Goal: Find specific page/section: Find specific page/section

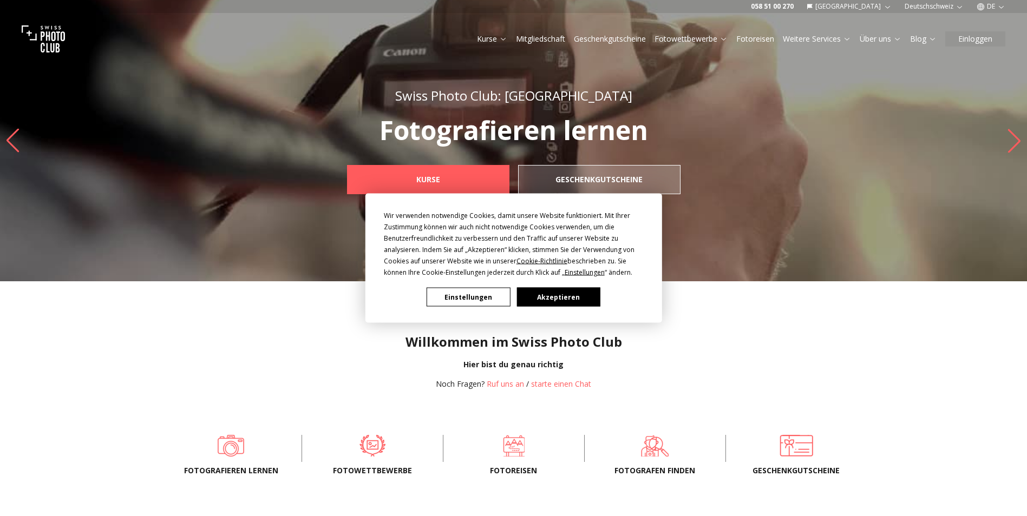
click at [532, 301] on button "Akzeptieren" at bounding box center [557, 297] width 83 height 19
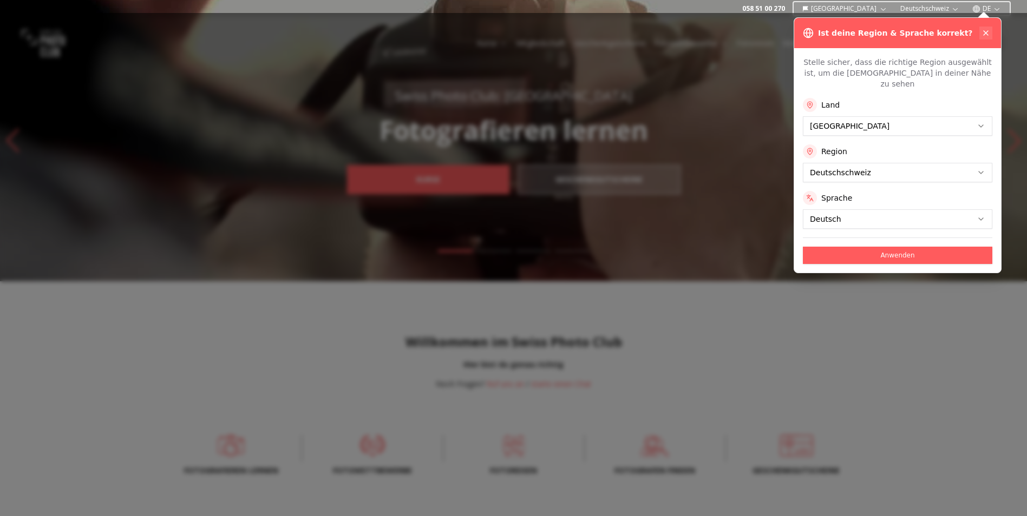
click at [985, 29] on icon at bounding box center [986, 33] width 9 height 9
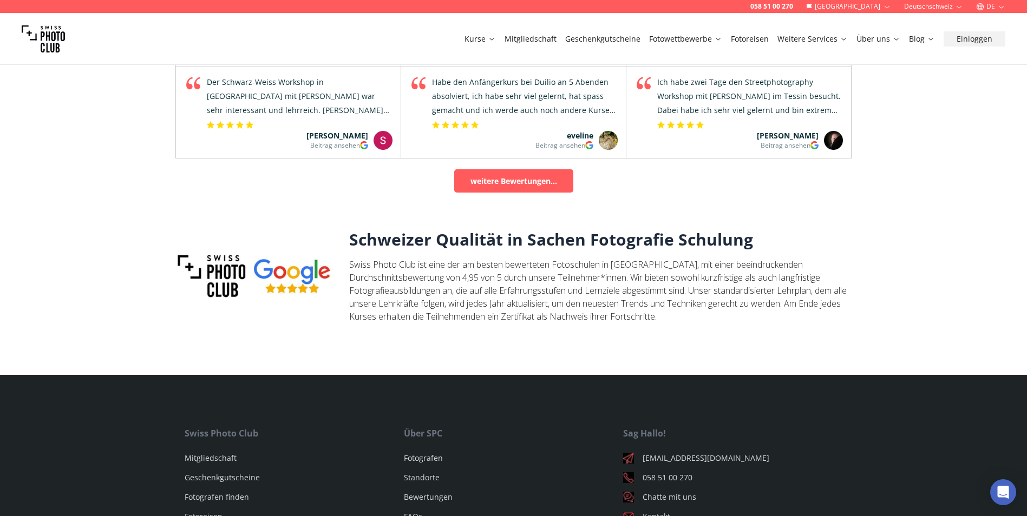
scroll to position [3555, 0]
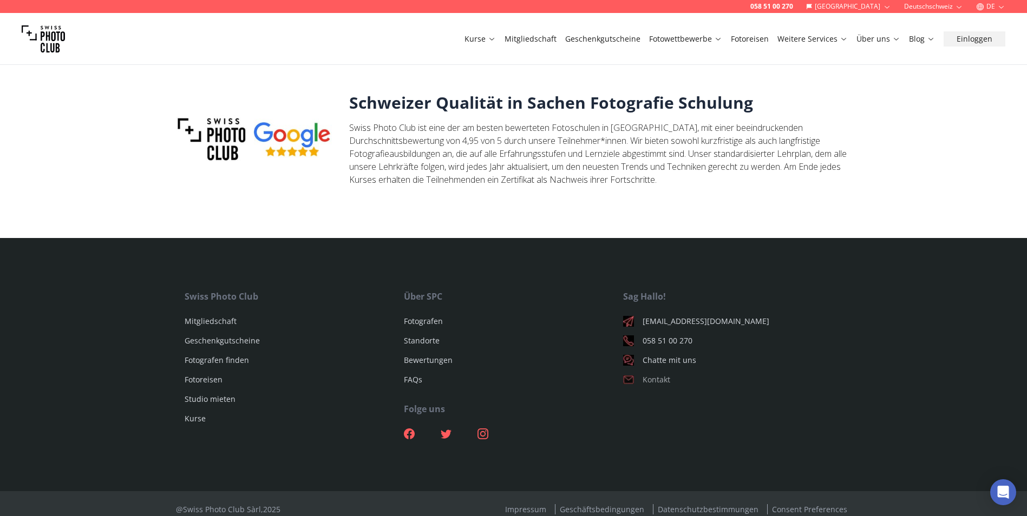
click at [657, 375] on link "Kontakt" at bounding box center [732, 380] width 219 height 11
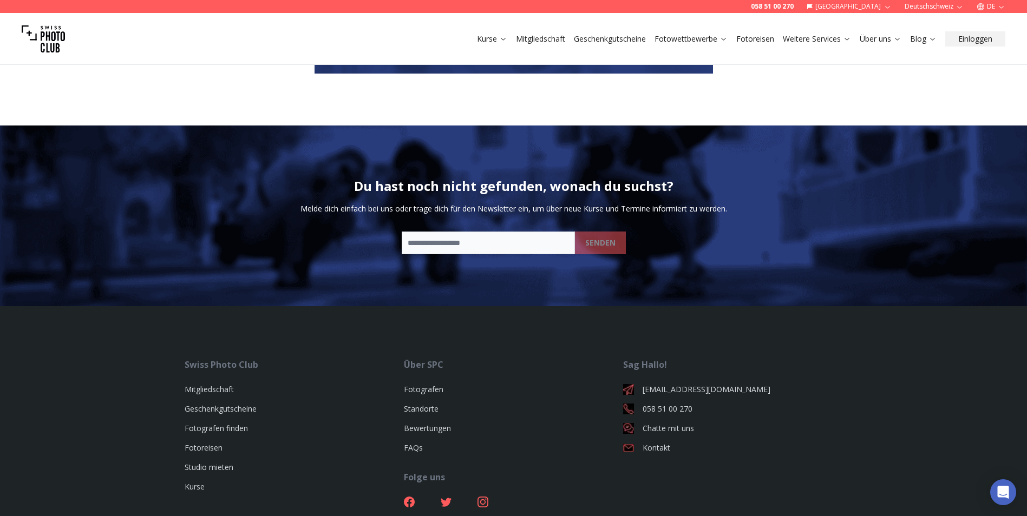
scroll to position [950, 0]
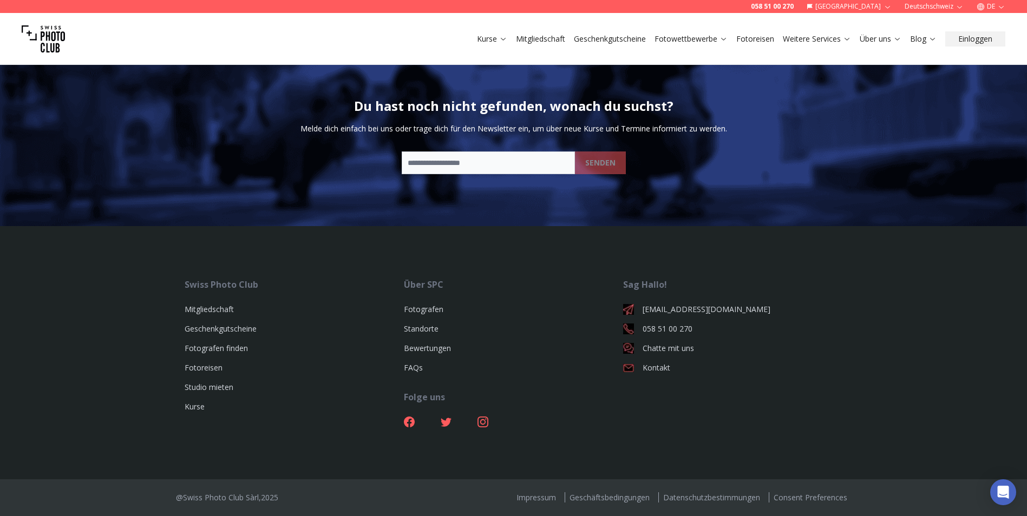
click at [546, 503] on nav "Impressum Geschäftsbedingungen Datenschutzbestimmungen Consent Preferences Fran…" at bounding box center [681, 498] width 339 height 11
click at [545, 496] on link "Impressum" at bounding box center [536, 498] width 48 height 10
